Goal: Use online tool/utility: Utilize a website feature to perform a specific function

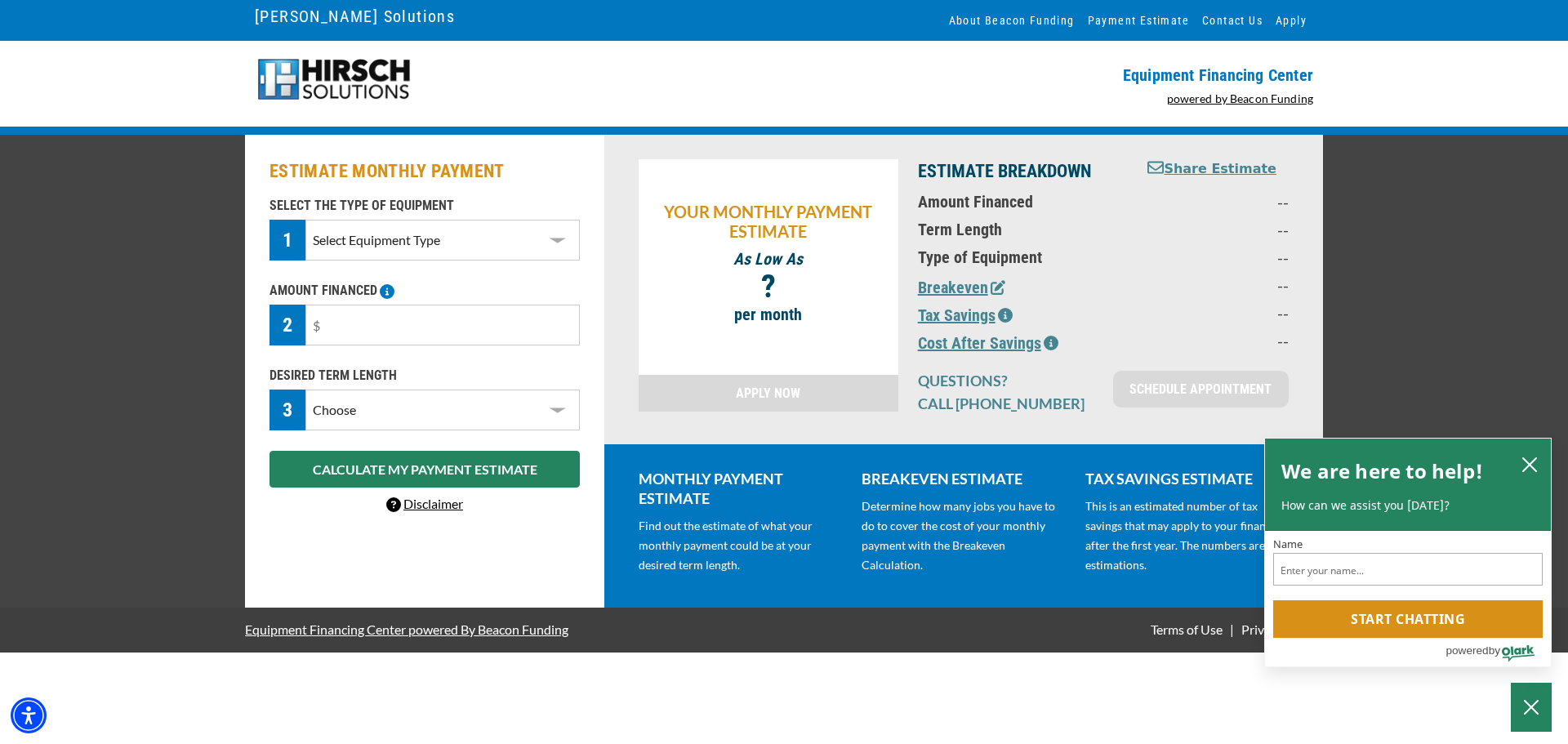
select select "1"
click at [305, 220] on select "Select Equipment Type DTG Printing Embroidery Screen Printing Software and Auto…" at bounding box center [442, 240] width 274 height 40
click at [440, 321] on input "text" at bounding box center [442, 325] width 274 height 40
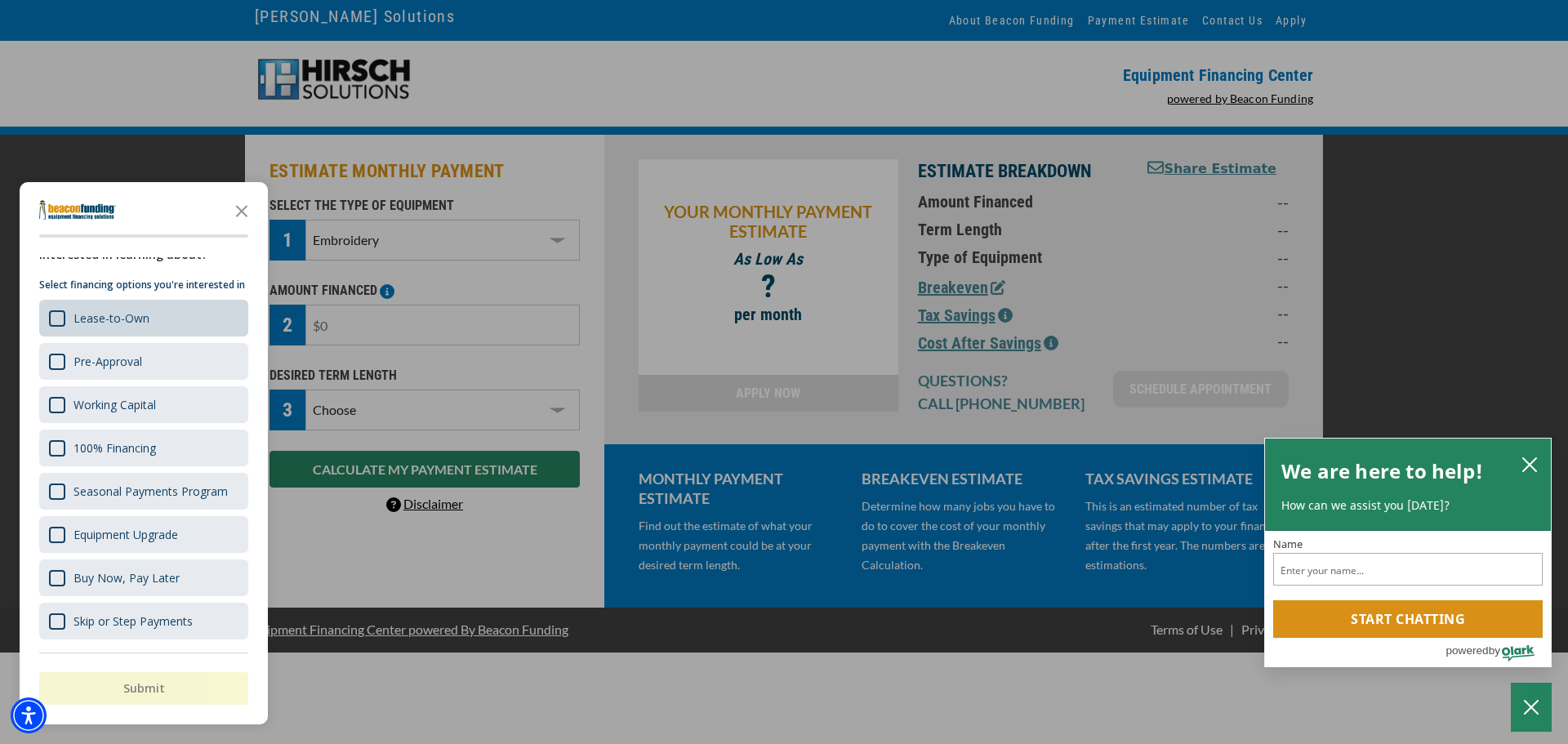
scroll to position [46, 0]
click at [166, 333] on div "Lease-to-Own" at bounding box center [143, 318] width 209 height 37
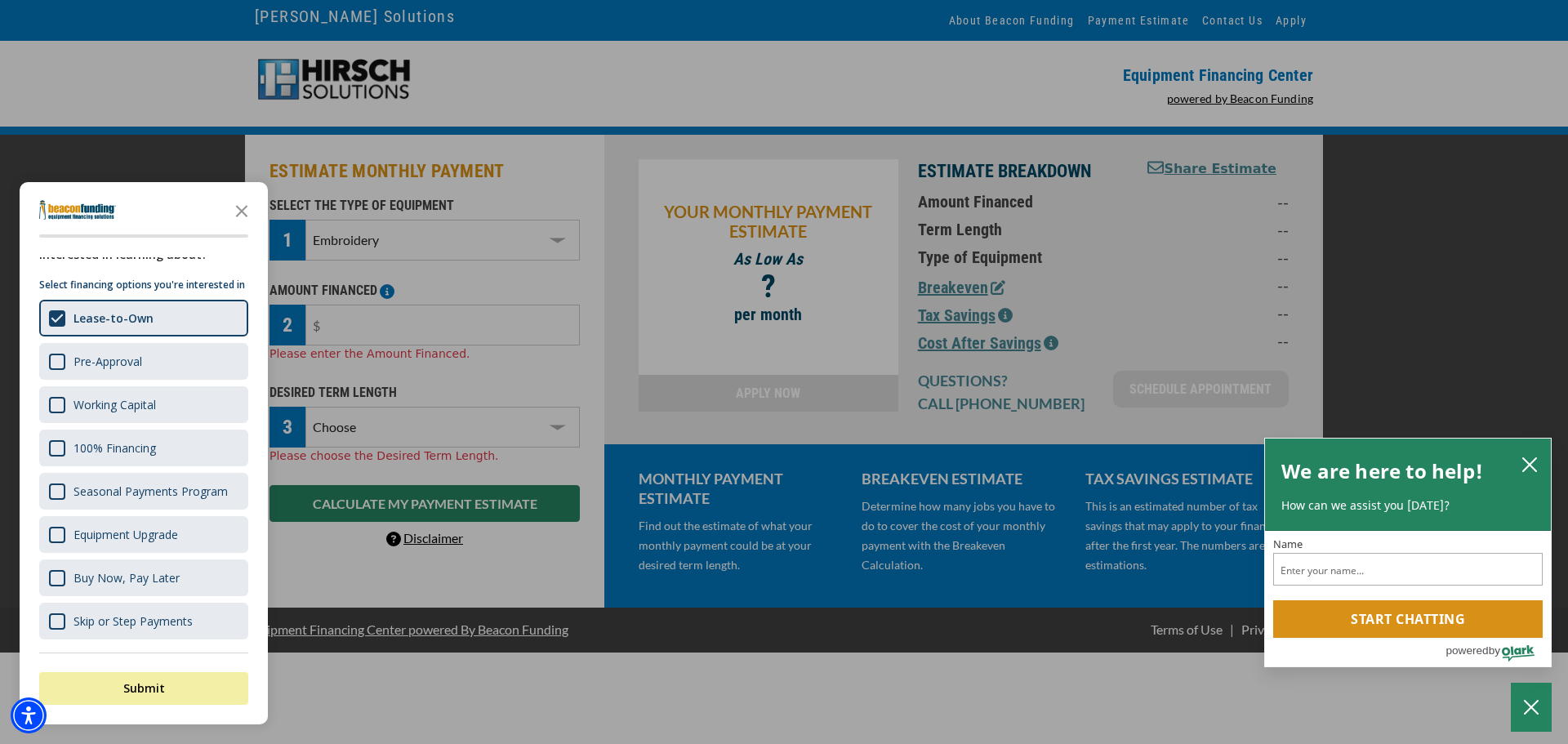
click at [1098, 76] on div "button" at bounding box center [784, 372] width 1568 height 744
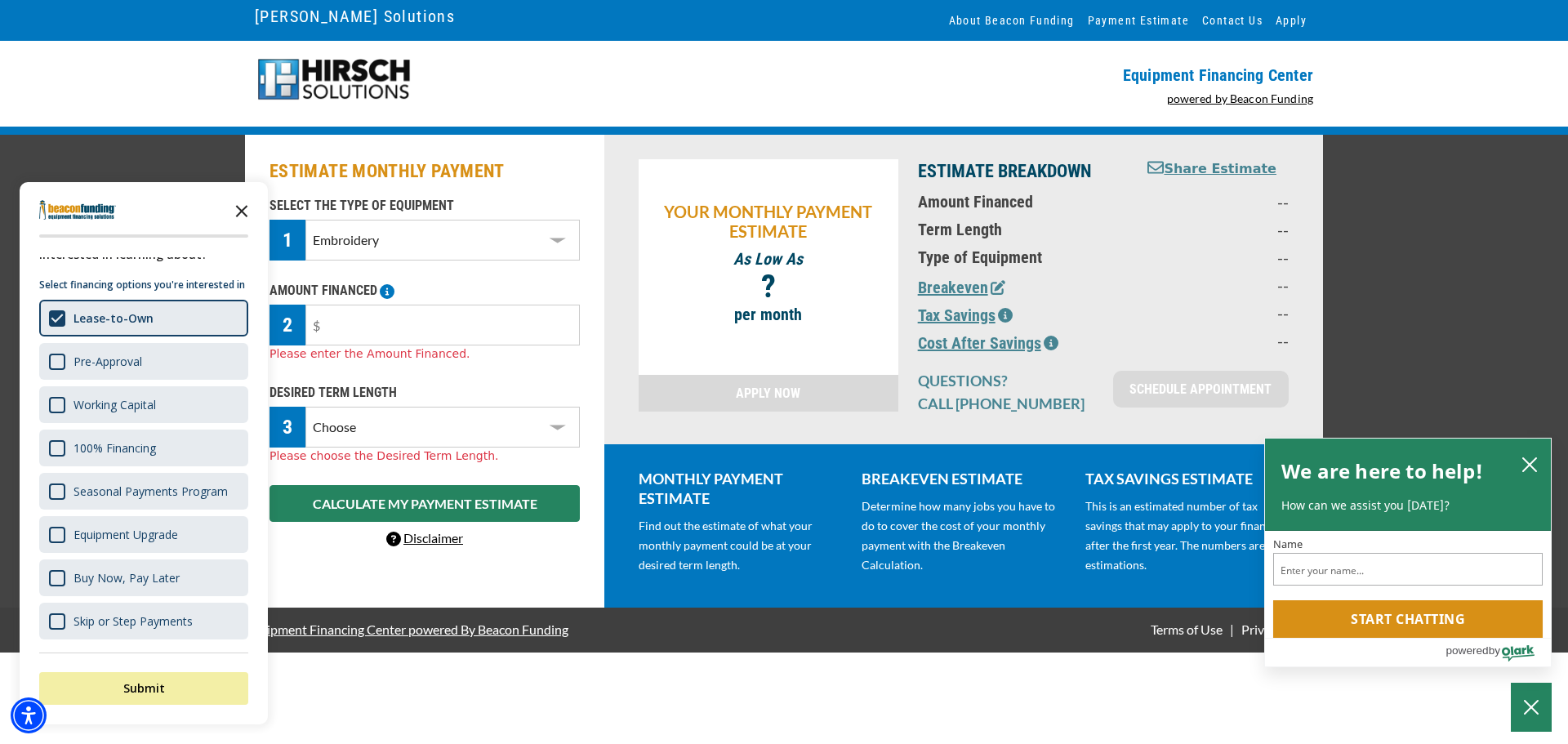
click at [238, 215] on polygon "Close the survey" at bounding box center [242, 211] width 12 height 12
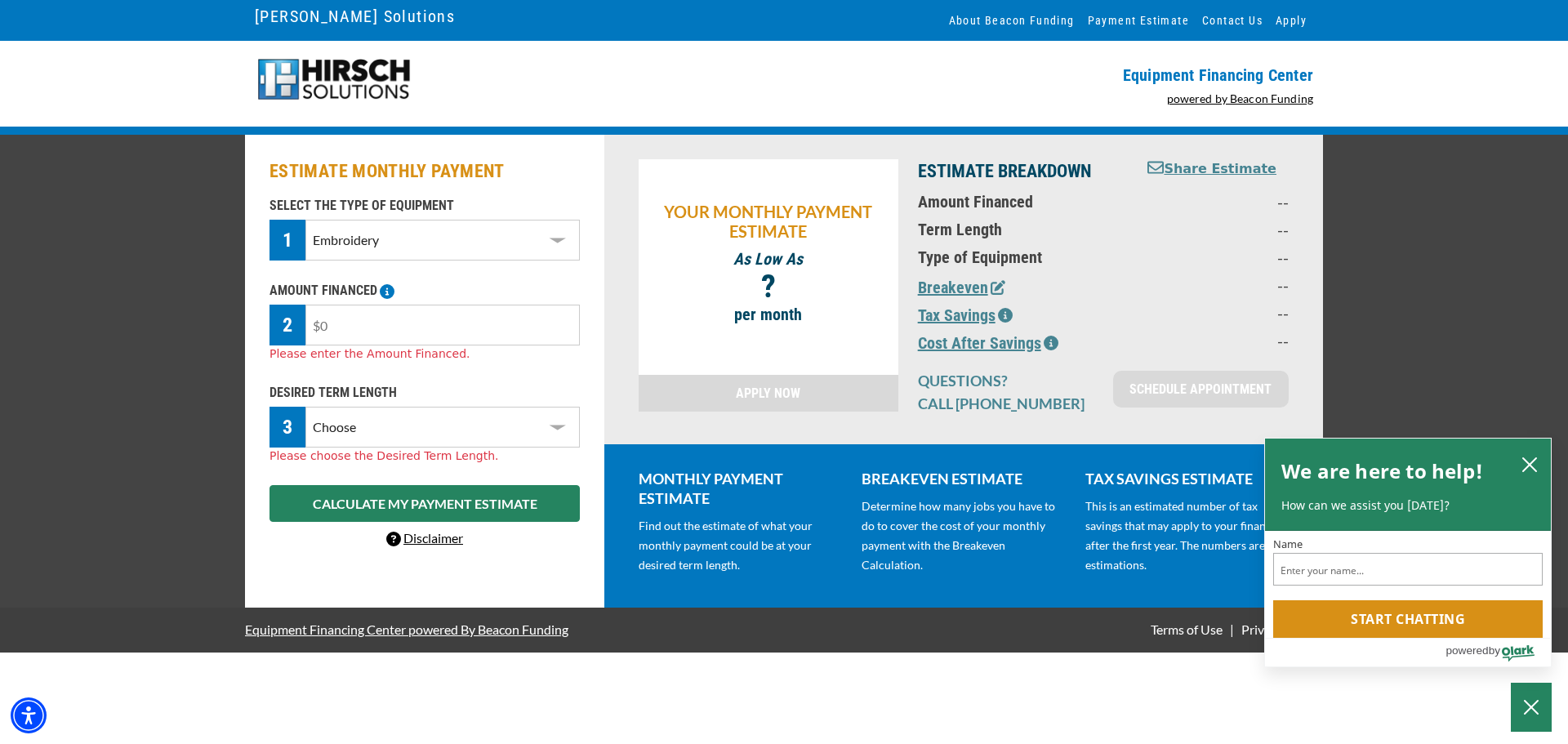
click at [370, 332] on input "text" at bounding box center [442, 325] width 274 height 40
click at [398, 429] on select "Choose 36 Months 48 Months 60 Months" at bounding box center [442, 427] width 274 height 40
select select "36"
click at [305, 406] on select "Choose 36 Months 48 Months 60 Months" at bounding box center [442, 427] width 274 height 40
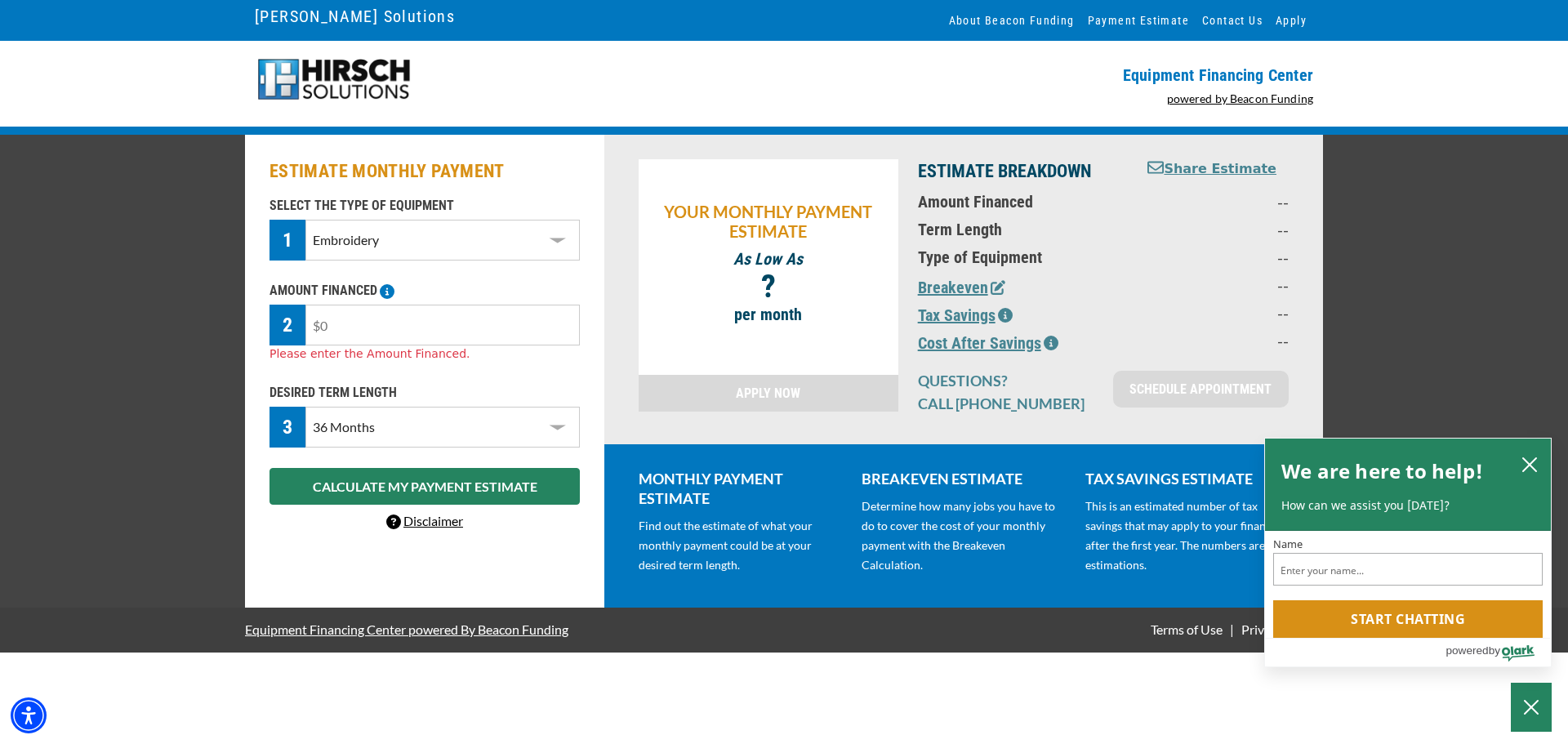
click at [383, 318] on input "text" at bounding box center [442, 325] width 274 height 40
type input "$15,000"
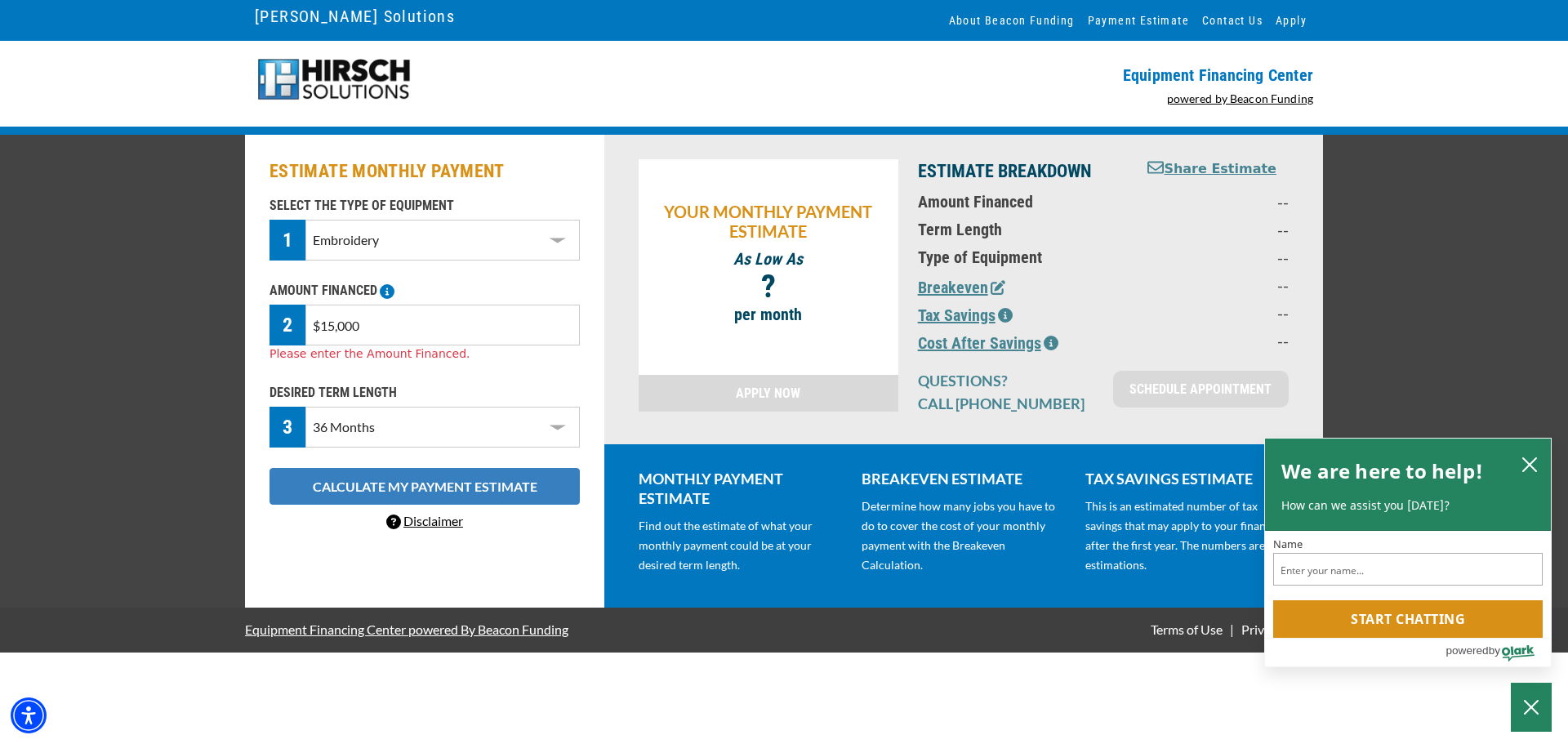
click at [526, 472] on button "CALCULATE MY PAYMENT ESTIMATE" at bounding box center [425, 486] width 311 height 37
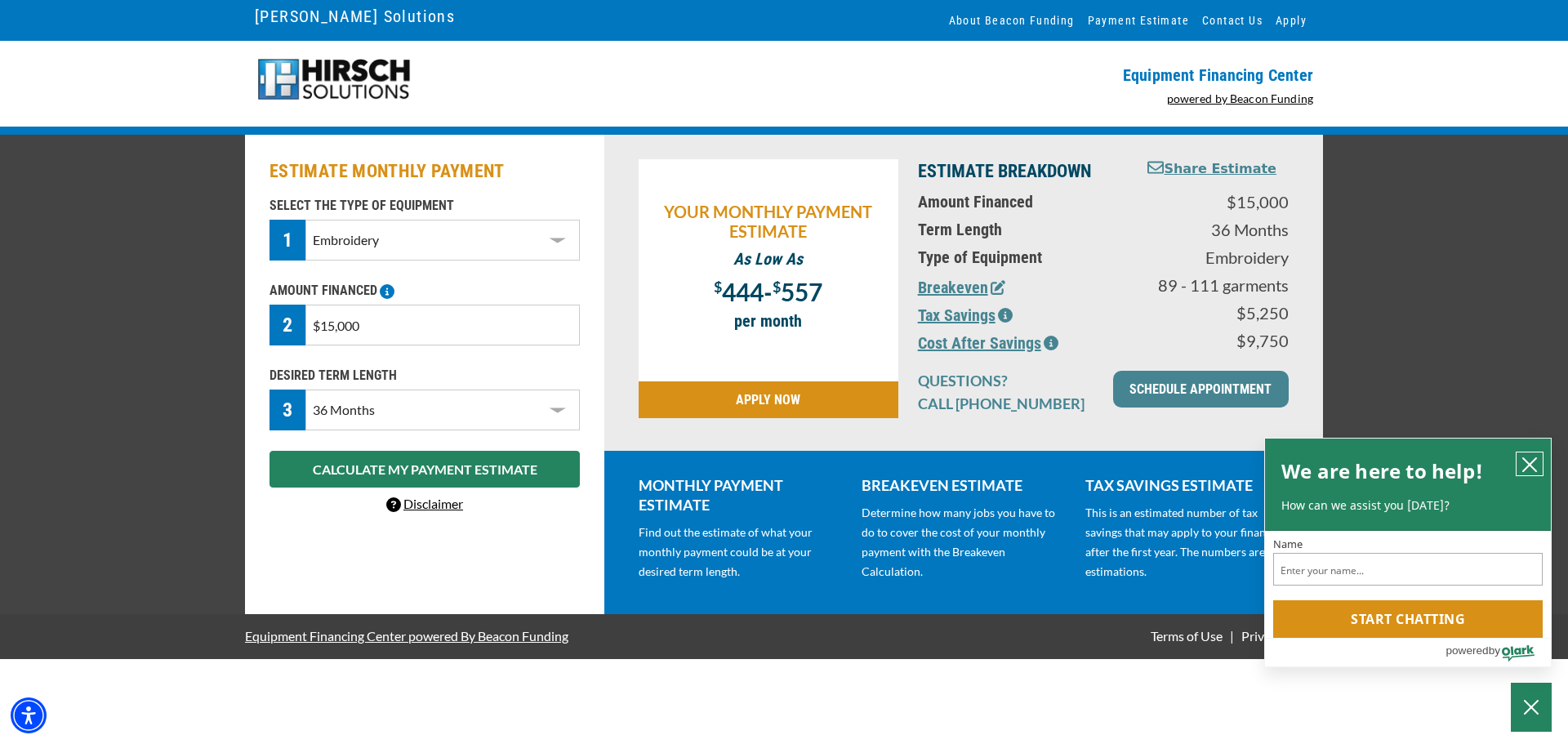
click at [1530, 467] on icon "close chatbox" at bounding box center [1529, 465] width 17 height 17
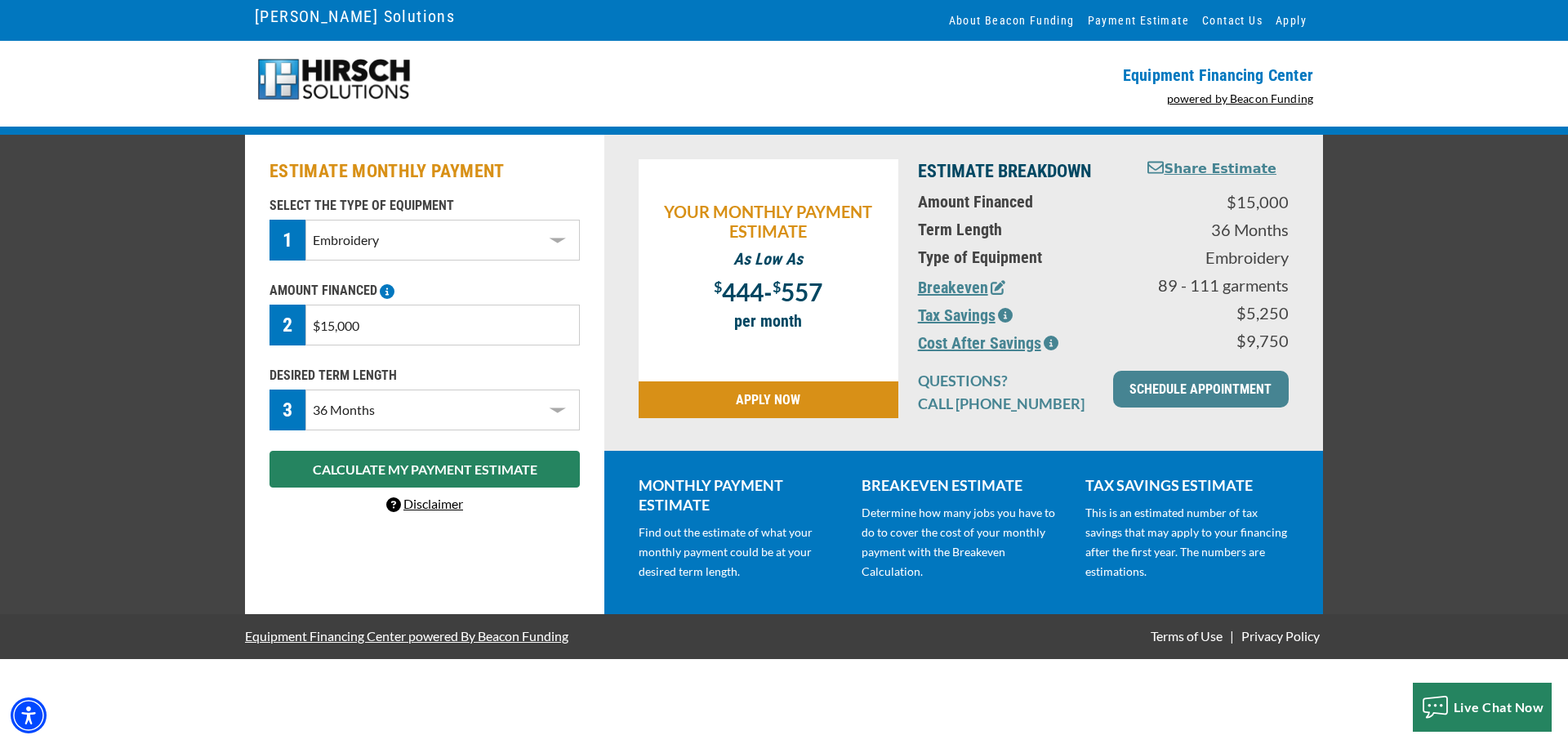
click at [1007, 315] on icon "button" at bounding box center [1006, 315] width 15 height 15
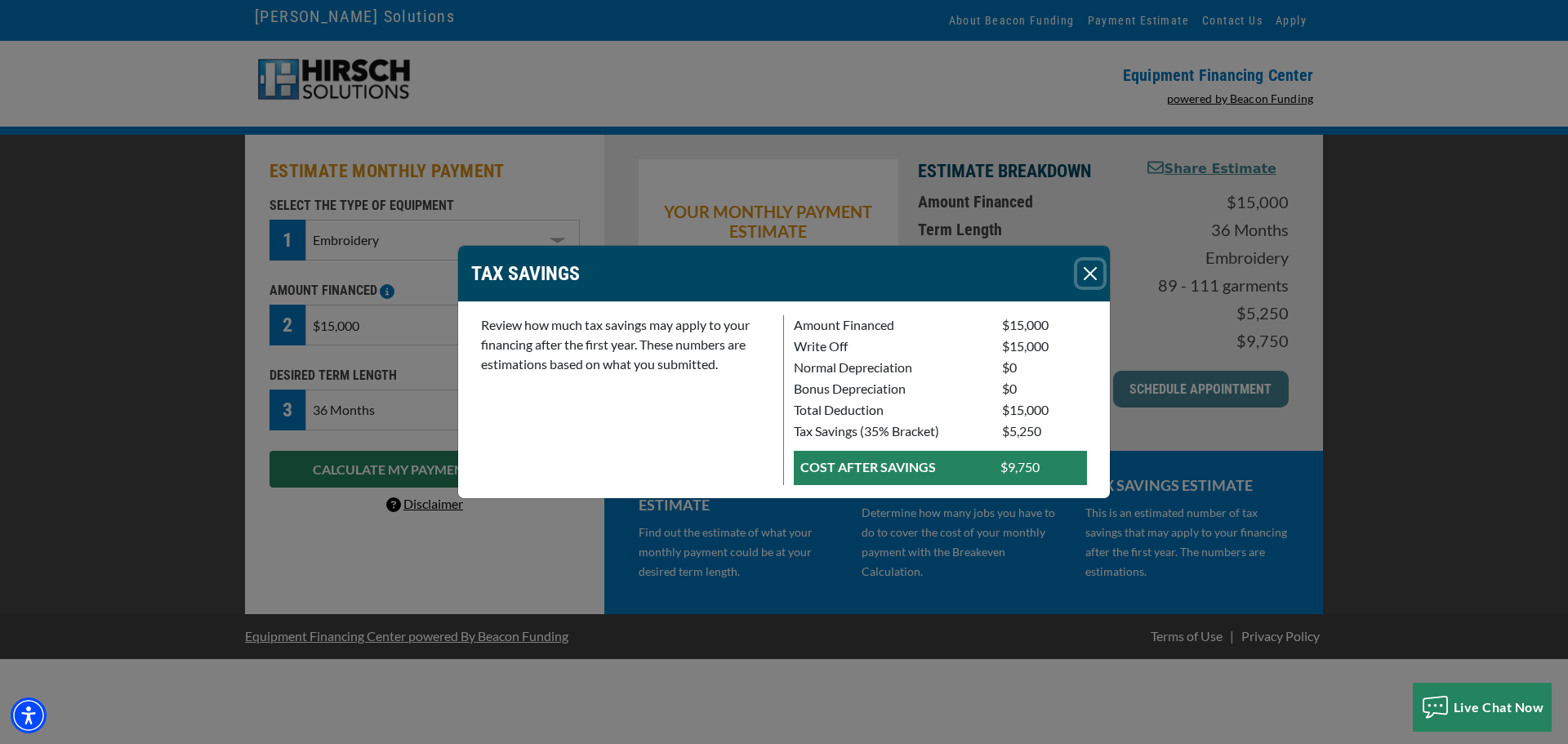
click at [1096, 278] on button "Close" at bounding box center [1090, 273] width 26 height 26
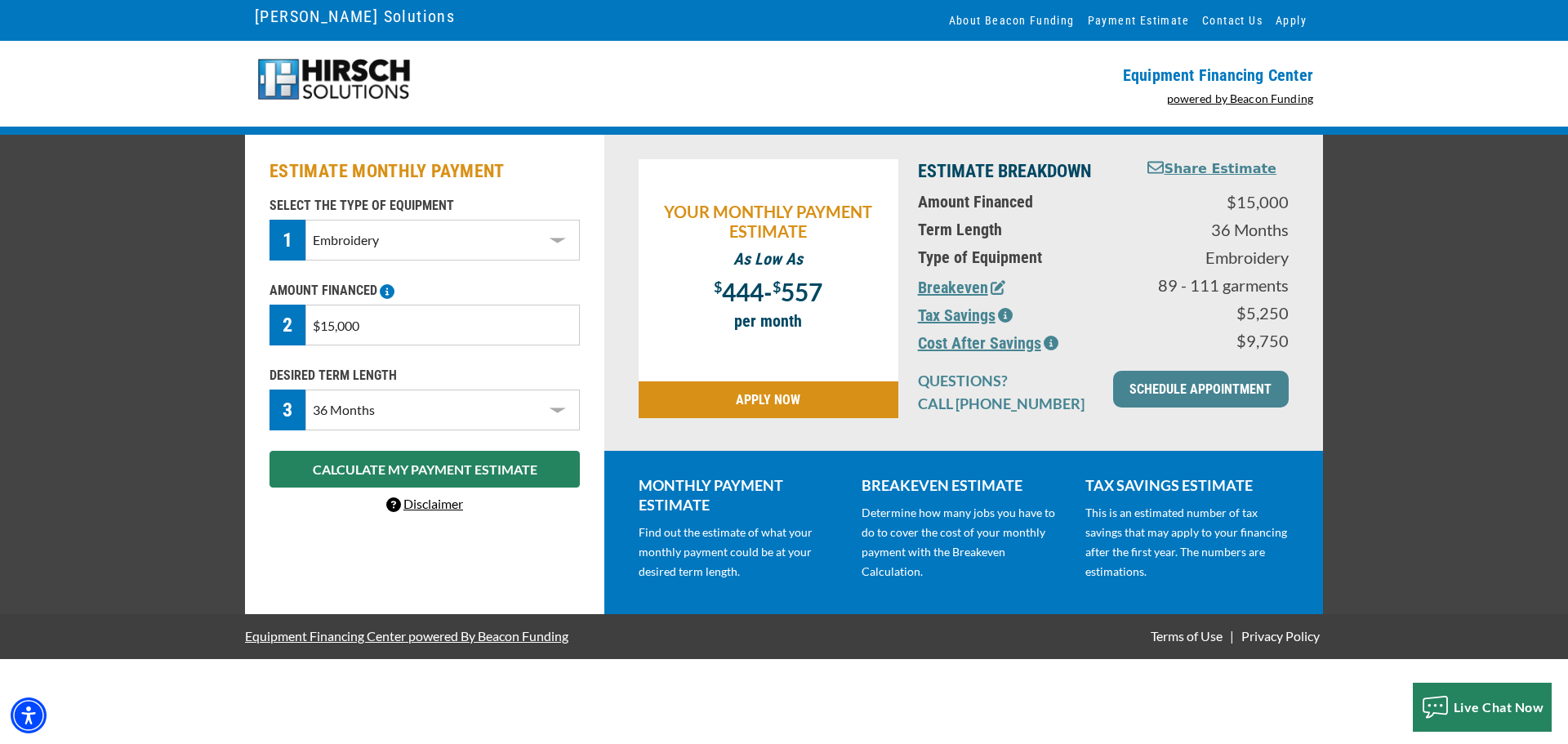
click at [345, 67] on img at bounding box center [333, 79] width 157 height 45
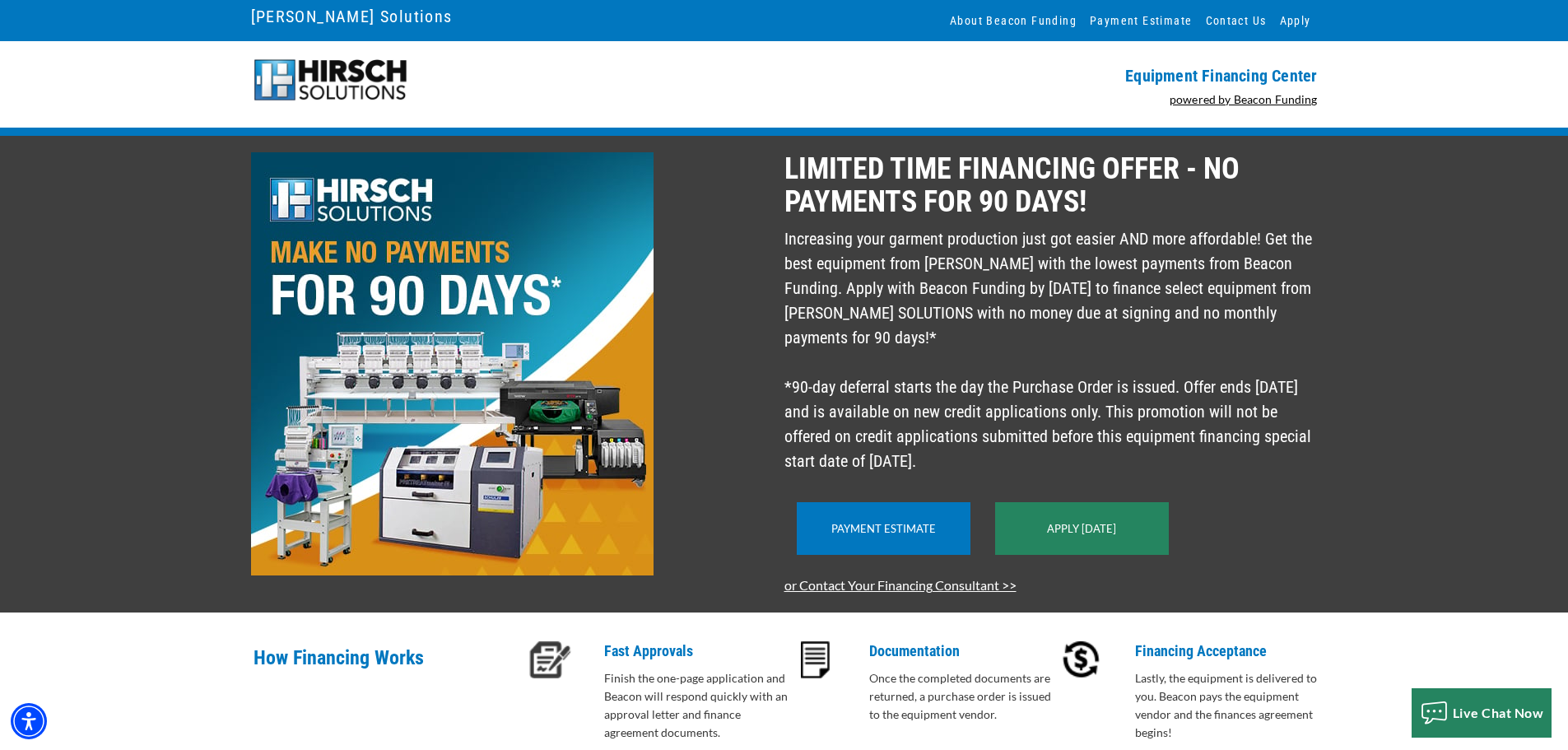
drag, startPoint x: 815, startPoint y: 260, endPoint x: 1230, endPoint y: 499, distance: 478.9
click at [1230, 499] on div "LIMITED TIME FINANCING OFFER - NO PAYMENTS FOR 90 DAYS! Increasing your garment…" at bounding box center [1056, 374] width 543 height 444
click at [1005, 367] on p "Increasing your garment production just got easier AND more affordable! Get the…" at bounding box center [1052, 350] width 534 height 248
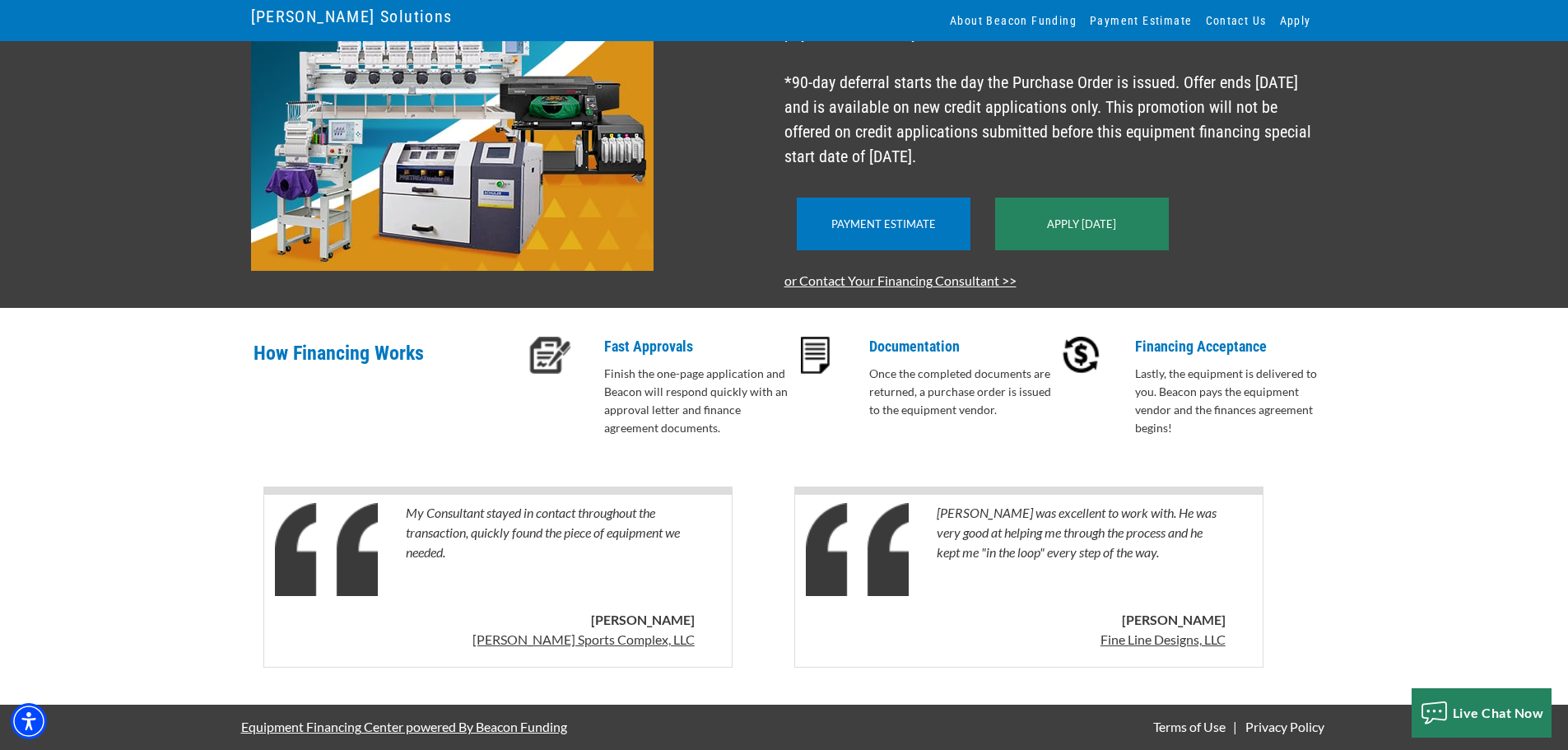
scroll to position [328, 0]
click at [1295, 228] on div "Payment Estimate Apply [DATE]" at bounding box center [1052, 223] width 534 height 94
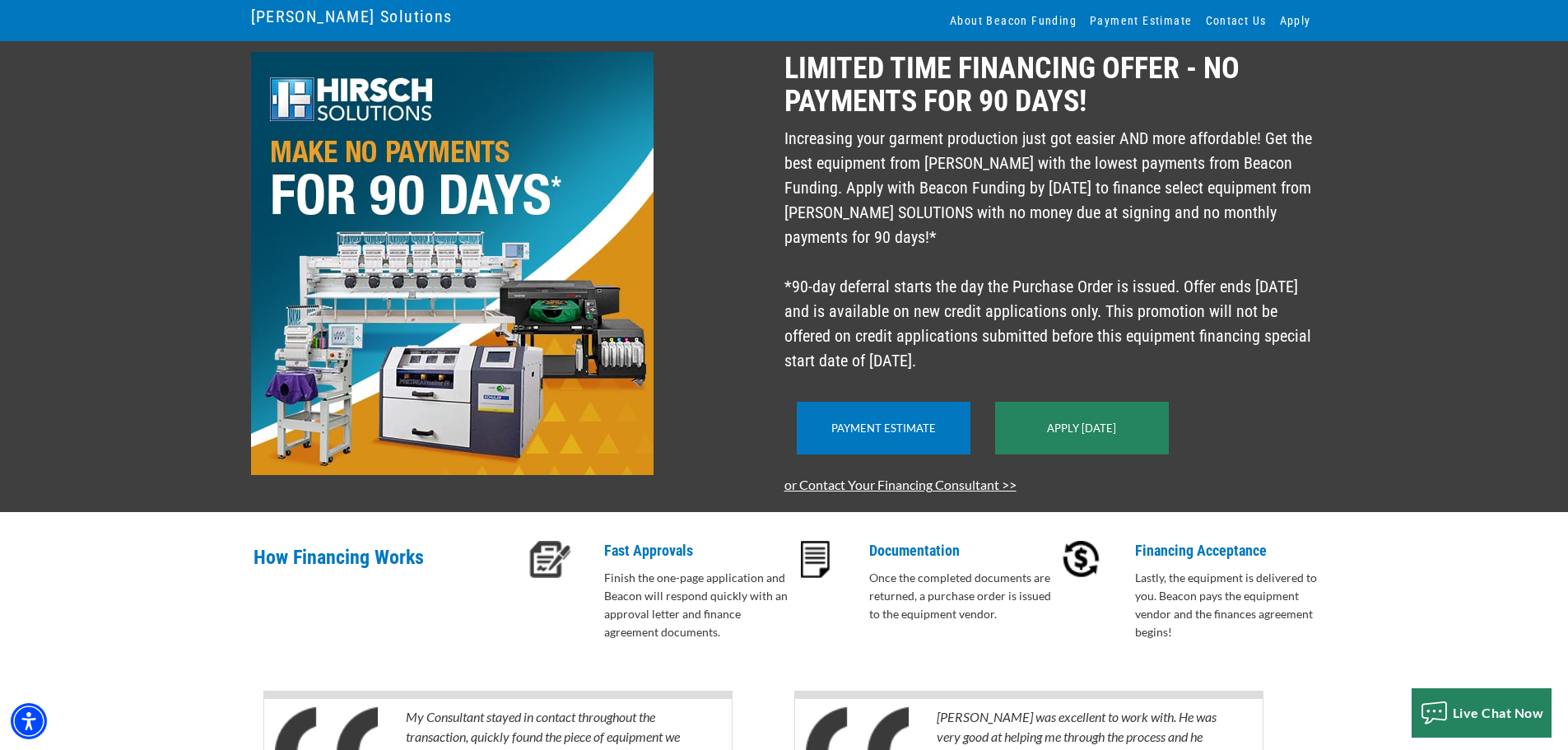
scroll to position [0, 0]
